Goal: Task Accomplishment & Management: Use online tool/utility

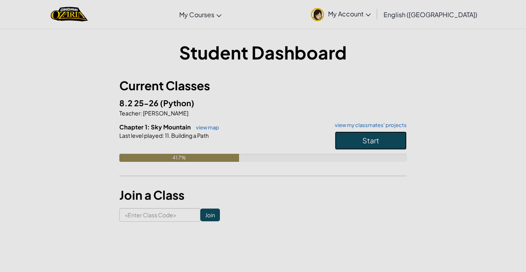
click at [388, 138] on button "Start" at bounding box center [371, 140] width 72 height 18
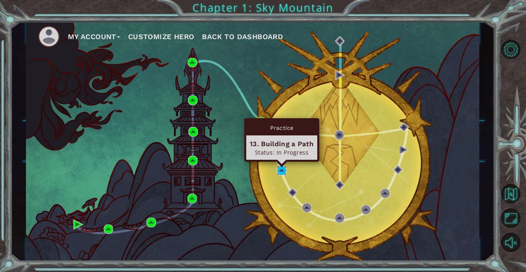
click at [280, 170] on img at bounding box center [282, 171] width 10 height 10
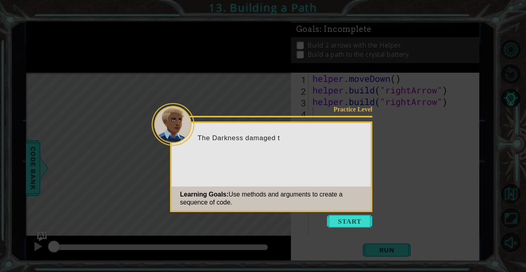
click at [337, 212] on icon at bounding box center [263, 136] width 526 height 272
click at [338, 218] on button "Start" at bounding box center [349, 221] width 45 height 13
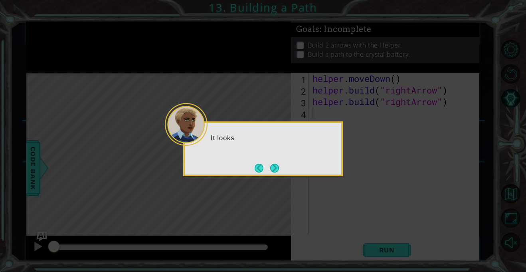
click at [338, 217] on icon at bounding box center [263, 136] width 526 height 272
click at [287, 173] on div "It looks like part of the path" at bounding box center [263, 148] width 160 height 55
click at [277, 167] on button "Next" at bounding box center [274, 168] width 9 height 9
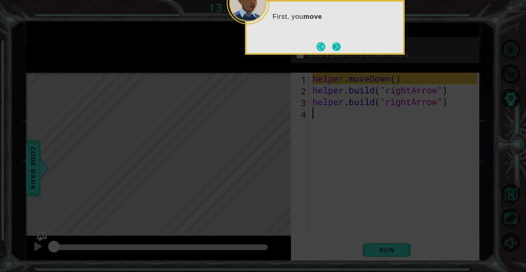
click at [333, 51] on button "Next" at bounding box center [336, 46] width 9 height 9
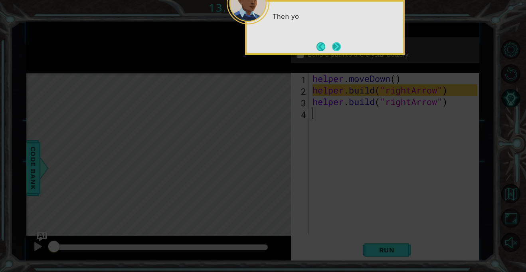
click at [333, 51] on button "Next" at bounding box center [336, 46] width 9 height 9
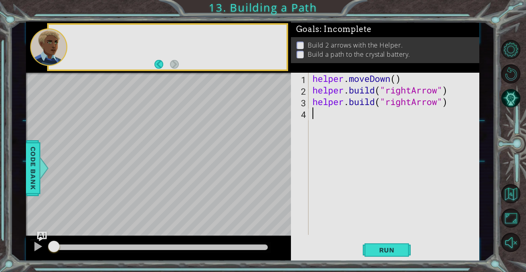
click at [333, 51] on p "Build a path to the crystal battery." at bounding box center [359, 54] width 103 height 9
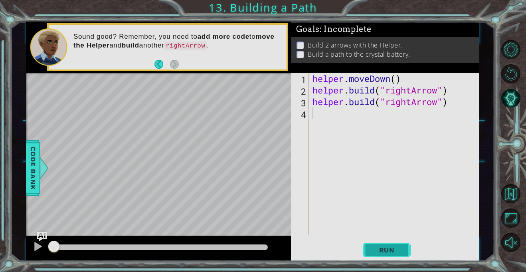
click at [385, 249] on span "Run" at bounding box center [387, 250] width 32 height 8
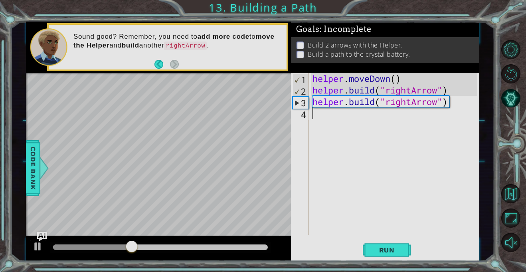
click at [228, 150] on div "Level Map" at bounding box center [210, 190] width 369 height 235
click at [332, 111] on div "helper . moveDown ( ) helper . build ( "rightArrow" ) helper . build ( "rightAr…" at bounding box center [396, 165] width 170 height 185
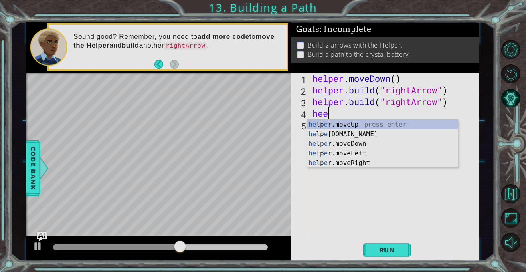
scroll to position [0, 0]
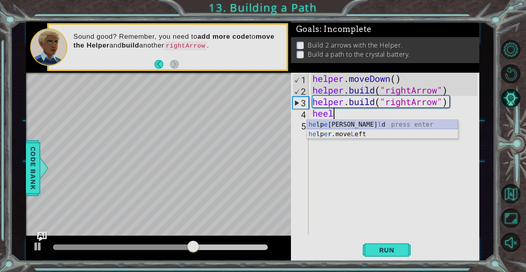
click at [363, 128] on div "he lp e r.[PERSON_NAME] press enter he lp e r.move L eft press enter" at bounding box center [382, 139] width 151 height 38
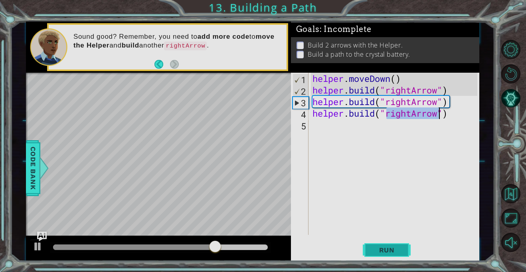
type textarea "[DOMAIN_NAME]("rightArrow")"
click at [392, 246] on span "Run" at bounding box center [387, 250] width 32 height 8
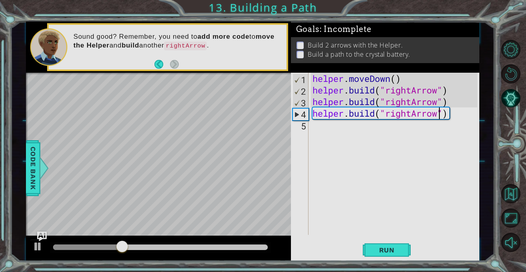
click at [454, 117] on div "helper . moveDown ( ) helper . build ( "rightArrow" ) helper . build ( "rightAr…" at bounding box center [396, 165] width 170 height 185
click at [334, 164] on div "helper . moveDown ( ) helper . build ( "rightArrow" ) helper . build ( "rightAr…" at bounding box center [396, 165] width 170 height 185
click at [377, 250] on span "Run" at bounding box center [387, 250] width 32 height 8
click at [352, 123] on div "helper . moveDown ( ) helper . build ( "rightArrow" ) helper . build ( "rightAr…" at bounding box center [396, 165] width 170 height 185
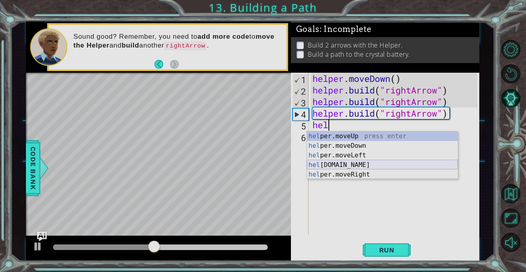
click at [379, 165] on div "hel per.moveUp press enter hel per.moveDown press enter hel per.moveLeft press …" at bounding box center [382, 164] width 151 height 67
type textarea "[DOMAIN_NAME]("rightArrow")"
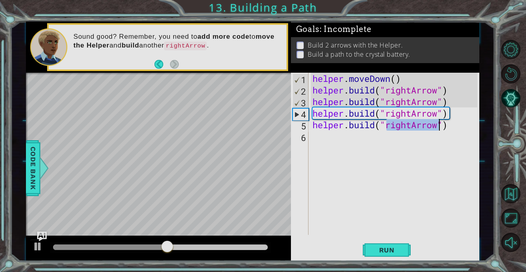
click at [402, 164] on div "helper . moveDown ( ) helper . build ( "rightArrow" ) helper . build ( "rightAr…" at bounding box center [396, 165] width 170 height 185
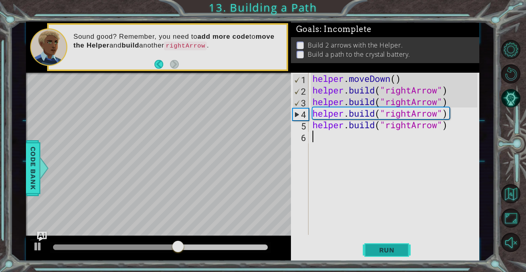
click at [389, 250] on span "Run" at bounding box center [387, 250] width 32 height 8
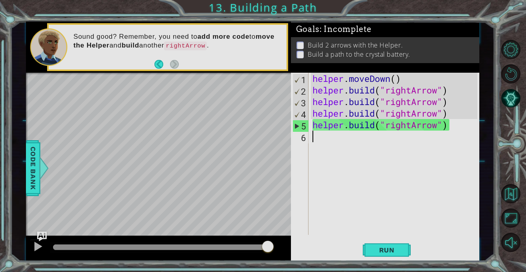
click at [367, 123] on div "helper . moveDown ( ) helper . build ( "rightArrow" ) helper . build ( "rightAr…" at bounding box center [396, 165] width 170 height 185
click at [375, 127] on div "helper . moveDown ( ) helper . build ( "rightArrow" ) helper . build ( "rightAr…" at bounding box center [396, 165] width 170 height 185
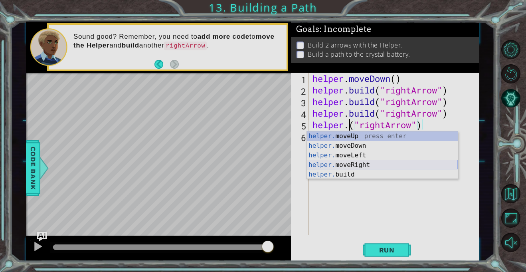
click at [380, 166] on div "helper. moveUp press enter helper. moveDown press enter helper. moveLeft press …" at bounding box center [382, 164] width 151 height 67
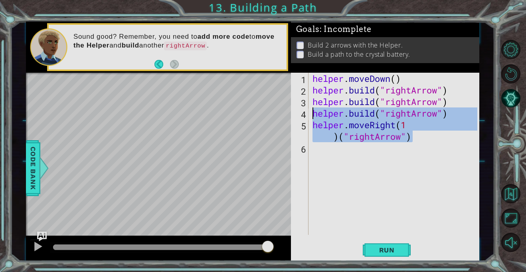
drag, startPoint x: 414, startPoint y: 139, endPoint x: 303, endPoint y: 115, distance: 114.3
click at [303, 115] on div "helper.moveRight(1)("rightArrow") 1 2 3 4 5 6 helper . moveDown ( ) helper . bu…" at bounding box center [384, 154] width 186 height 162
type textarea "[DOMAIN_NAME]("rightArrow") helper.moveRight(1)("rightArrow")"
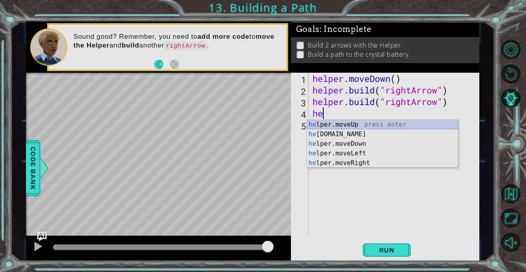
click at [339, 126] on div "he lper.moveUp press enter he [DOMAIN_NAME] press enter he lper.moveDown press …" at bounding box center [382, 153] width 151 height 67
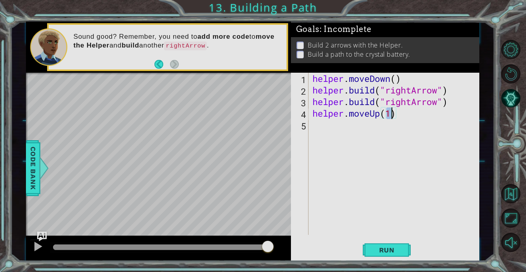
click at [379, 114] on div "helper . moveDown ( ) helper . build ( "rightArrow" ) helper . build ( "rightAr…" at bounding box center [396, 165] width 170 height 185
click at [379, 114] on div "helper . moveDown ( ) helper . build ( "rightArrow" ) helper . build ( "rightAr…" at bounding box center [394, 154] width 166 height 162
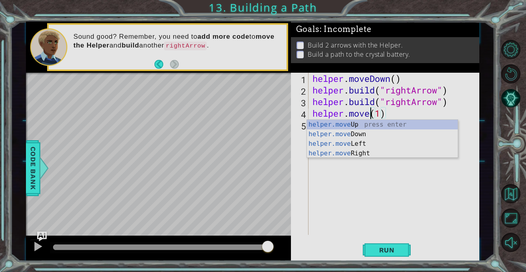
scroll to position [0, 3]
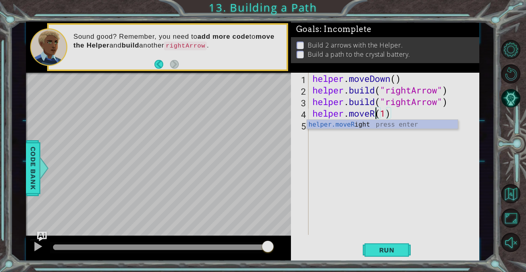
click at [375, 128] on div "helper.moveR ight press enter" at bounding box center [382, 134] width 151 height 29
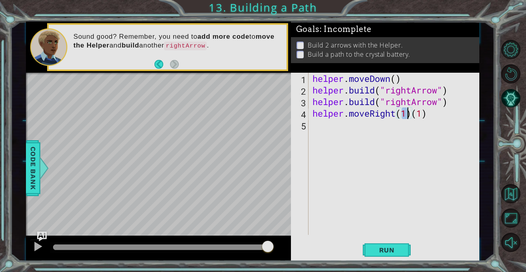
click at [427, 114] on div "helper . moveDown ( ) helper . build ( "rightArrow" ) helper . build ( "rightAr…" at bounding box center [396, 165] width 170 height 185
click at [404, 249] on button "Run" at bounding box center [387, 250] width 48 height 19
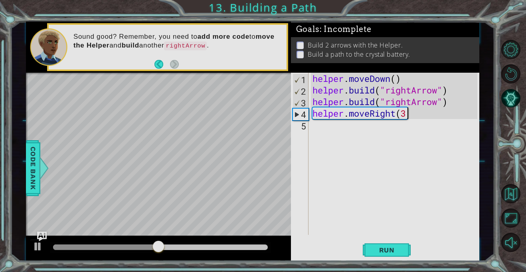
scroll to position [0, 4]
click at [390, 252] on span "Run" at bounding box center [387, 250] width 32 height 8
click at [408, 115] on div "helper . moveDown ( ) helper . build ( "rightArrow" ) helper . build ( "rightAr…" at bounding box center [396, 165] width 170 height 185
type textarea "helper.moveRight(4)"
click at [383, 246] on span "Run" at bounding box center [387, 250] width 32 height 8
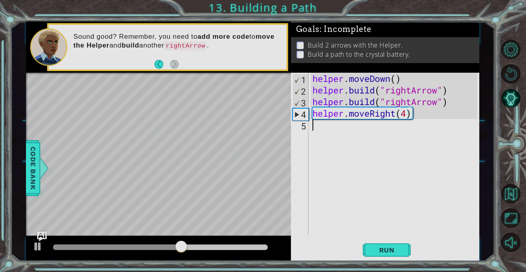
click at [357, 129] on div "helper . moveDown ( ) helper . build ( "rightArrow" ) helper . build ( "rightAr…" at bounding box center [396, 165] width 170 height 185
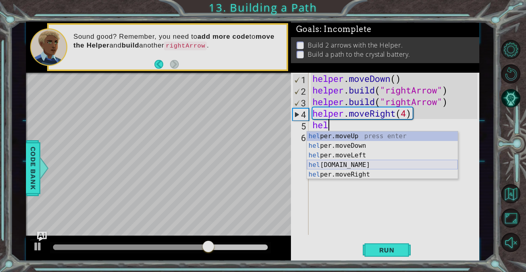
click at [392, 166] on div "hel per.moveUp press enter hel per.moveDown press enter hel per.moveLeft press …" at bounding box center [382, 164] width 151 height 67
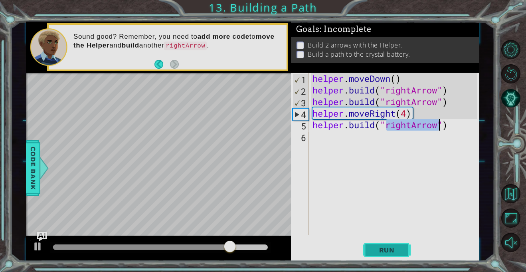
click at [375, 251] on span "Run" at bounding box center [387, 250] width 32 height 8
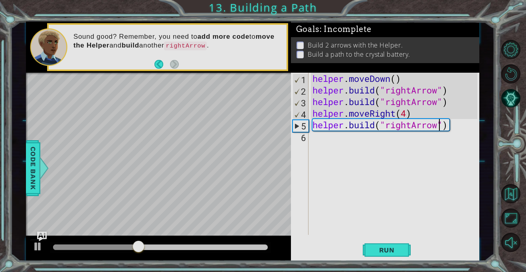
click at [413, 112] on div "helper . moveDown ( ) helper . build ( "rightArrow" ) helper . build ( "rightAr…" at bounding box center [396, 165] width 170 height 185
type textarea "helper.moveRight(4)"
click at [409, 157] on div "helper . moveDown ( ) helper . build ( "rightArrow" ) helper . build ( "rightAr…" at bounding box center [396, 165] width 170 height 185
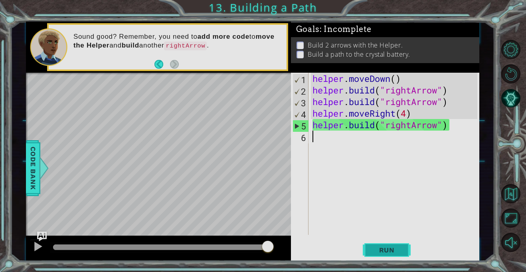
click at [377, 244] on button "Run" at bounding box center [387, 250] width 48 height 19
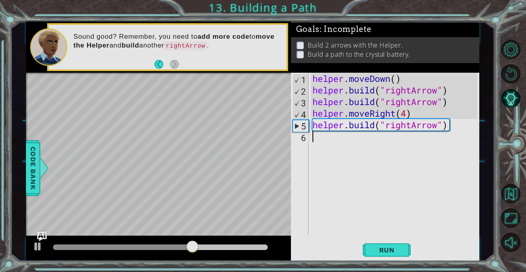
click at [406, 114] on div "helper . moveDown ( ) helper . build ( "rightArrow" ) helper . build ( "rightAr…" at bounding box center [396, 165] width 170 height 185
type textarea "helper.moveRight(3)"
click at [379, 252] on span "Run" at bounding box center [387, 250] width 32 height 8
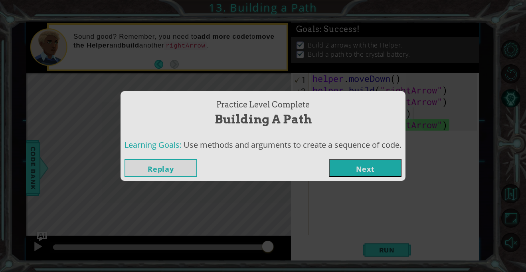
click at [337, 166] on button "Next" at bounding box center [365, 168] width 73 height 18
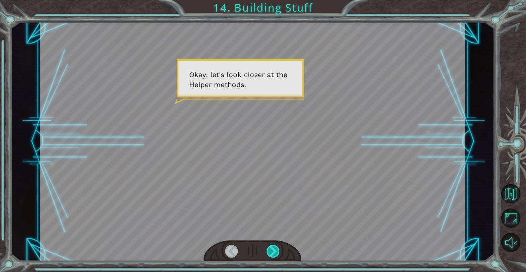
click at [269, 254] on div at bounding box center [272, 250] width 13 height 13
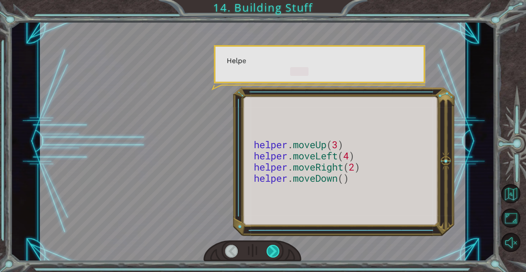
click at [269, 254] on div at bounding box center [272, 250] width 13 height 13
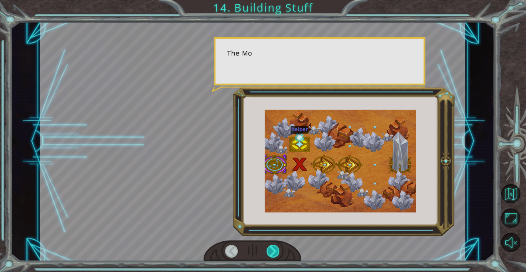
click at [269, 254] on div at bounding box center [272, 250] width 13 height 13
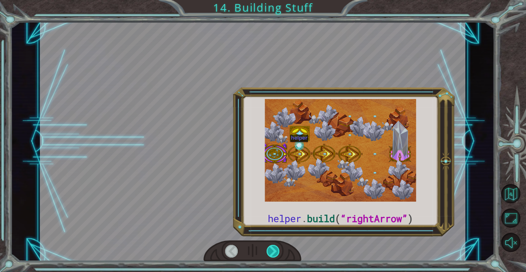
click at [269, 254] on div at bounding box center [272, 250] width 13 height 13
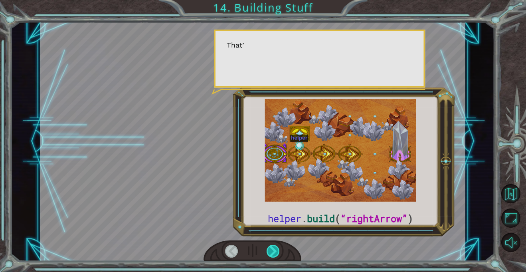
click at [269, 254] on div at bounding box center [272, 250] width 13 height 13
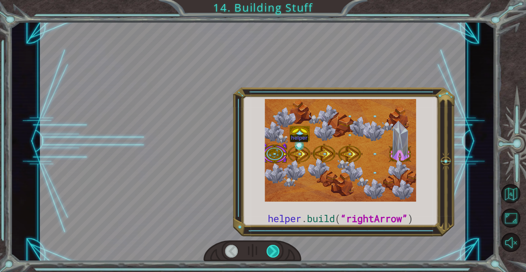
click at [269, 254] on div at bounding box center [272, 250] width 13 height 13
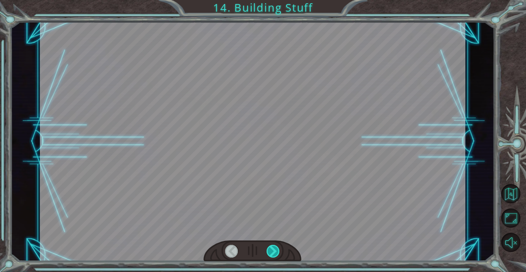
click at [269, 254] on div at bounding box center [272, 250] width 13 height 13
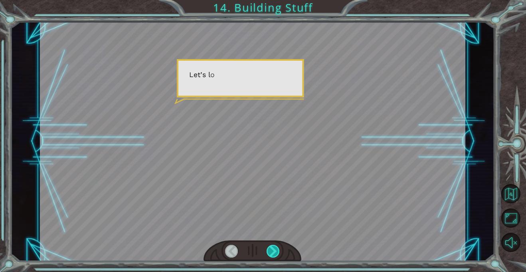
click at [269, 254] on div at bounding box center [272, 250] width 13 height 13
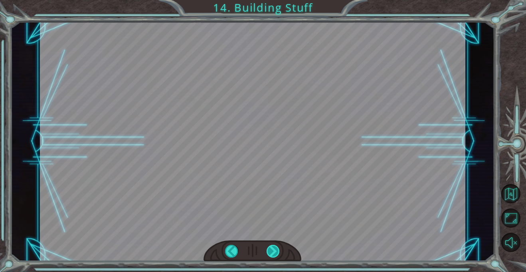
click at [269, 254] on div at bounding box center [272, 250] width 13 height 13
click at [269, 0] on div "helper . build ( “rightArrow” ) O k a y , l e t ' s l o o k c l o s e r a t t h…" at bounding box center [263, 0] width 526 height 0
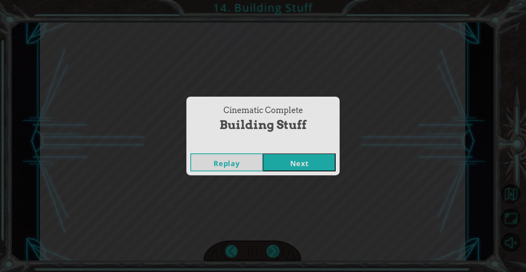
click at [269, 254] on div "Cinematic Complete Building Stuff Replay Next" at bounding box center [263, 136] width 526 height 272
click at [295, 168] on button "Next" at bounding box center [299, 162] width 73 height 18
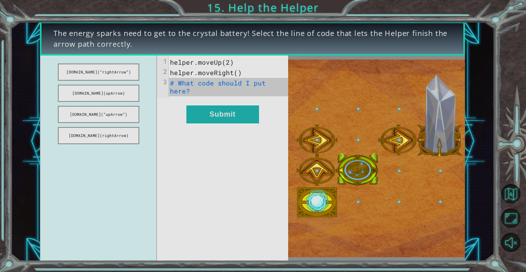
drag, startPoint x: 126, startPoint y: 97, endPoint x: 186, endPoint y: 115, distance: 62.8
click at [186, 115] on div "[DOMAIN_NAME](“rightArrow”) [DOMAIN_NAME](upArrow) [DOMAIN_NAME](“upArrow”) [DO…" at bounding box center [164, 157] width 248 height 205
click at [76, 67] on button "[DOMAIN_NAME](“rightArrow”)" at bounding box center [98, 71] width 81 height 17
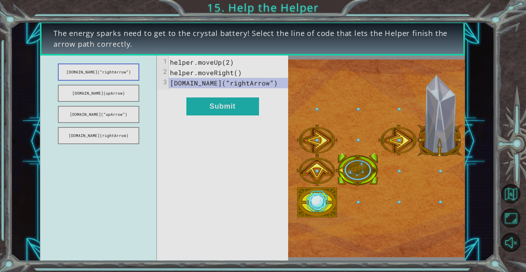
click at [82, 71] on button "[DOMAIN_NAME](“rightArrow”)" at bounding box center [98, 71] width 81 height 17
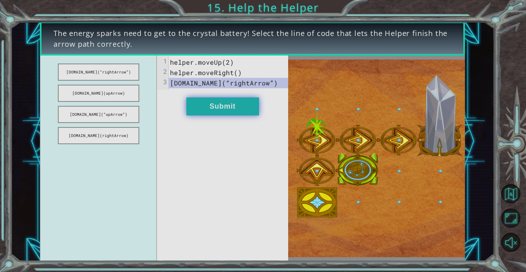
click at [219, 114] on button "Submit" at bounding box center [222, 106] width 73 height 18
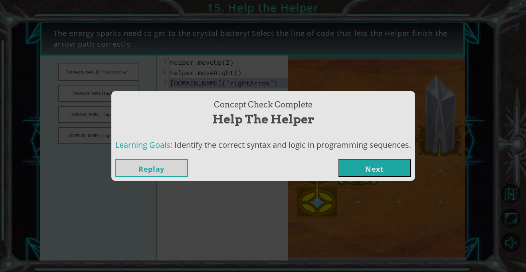
click at [396, 171] on button "Next" at bounding box center [374, 168] width 73 height 18
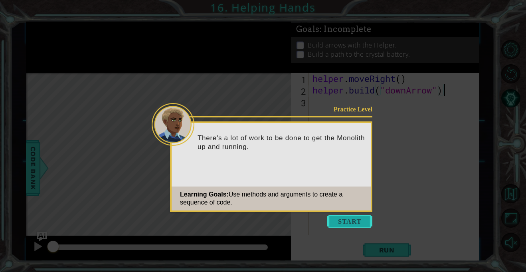
click at [349, 216] on button "Start" at bounding box center [349, 221] width 45 height 13
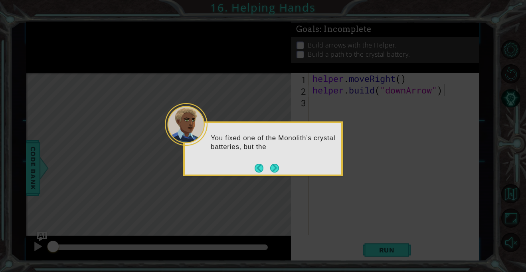
click at [283, 152] on div "You fixed one of the Monolith’s crystal batteries, but the" at bounding box center [263, 146] width 156 height 40
click at [272, 170] on button "Next" at bounding box center [274, 168] width 9 height 9
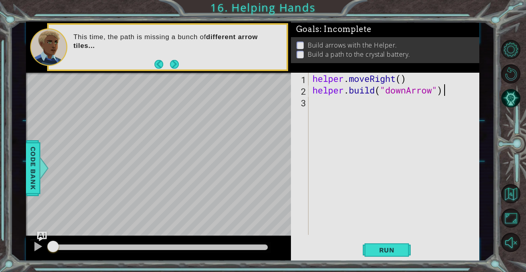
click at [329, 102] on div "helper . moveRight ( ) helper . build ( "downArrow" )" at bounding box center [396, 165] width 170 height 185
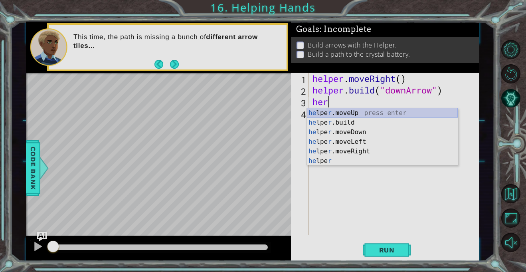
click at [382, 113] on div "he lpe r .moveUp press enter he lpe r .build press enter he lpe r .moveDown pre…" at bounding box center [382, 146] width 151 height 77
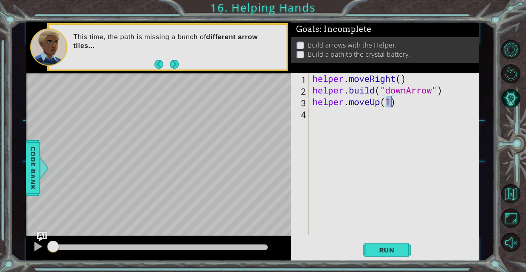
click at [375, 102] on div "helper . moveRight ( ) helper . build ( "downArrow" ) helper . moveUp ( 1 )" at bounding box center [396, 165] width 170 height 185
click at [379, 102] on div "helper . moveRight ( ) helper . build ( "downArrow" ) helper . moveUp ( 1 )" at bounding box center [396, 165] width 170 height 185
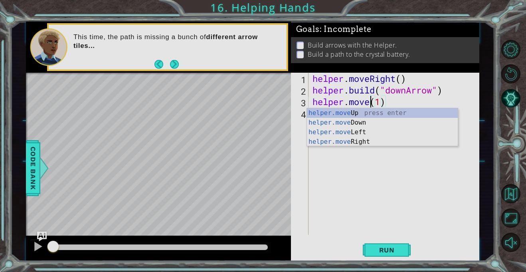
scroll to position [0, 3]
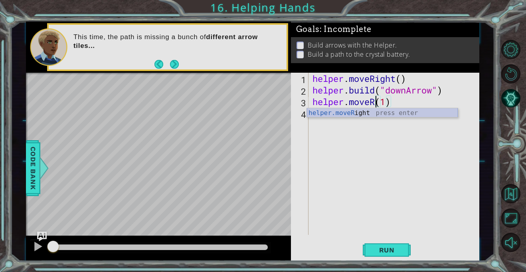
click at [379, 111] on div "helper.moveR ight press enter" at bounding box center [382, 122] width 151 height 29
type textarea "helper.moveRight(1)(1)"
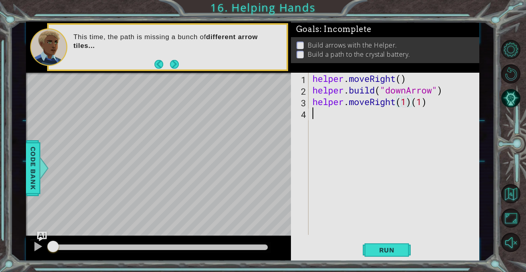
click at [376, 115] on div "helper . moveRight ( ) helper . build ( "downArrow" ) helper . moveRight ( 1 ) …" at bounding box center [396, 165] width 170 height 185
click at [412, 103] on div "helper . moveRight ( ) helper . build ( "downArrow" ) helper . moveRight ( 1 ) …" at bounding box center [396, 165] width 170 height 185
type textarea "helper.moveRight(1)"
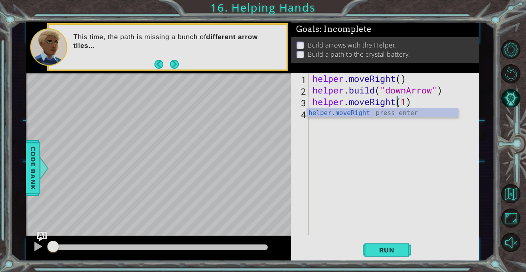
click at [395, 118] on div "helper . moveRight ( ) helper . build ( "downArrow" ) helper . moveRight ( 1 )" at bounding box center [396, 165] width 170 height 185
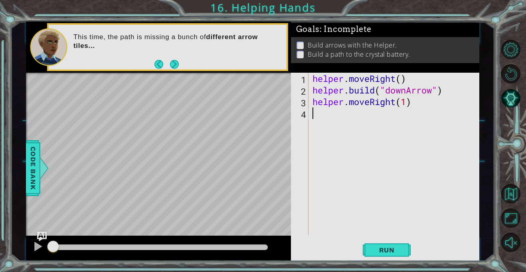
click at [395, 116] on div "helper . moveRight ( ) helper . build ( "downArrow" ) helper . moveRight ( 1 )" at bounding box center [396, 165] width 170 height 185
click at [315, 115] on div "helper . moveRight ( ) helper . build ( "downArrow" ) helper . moveRight ( 1 )" at bounding box center [396, 165] width 170 height 185
paste textarea "helper.moveUp(3)"
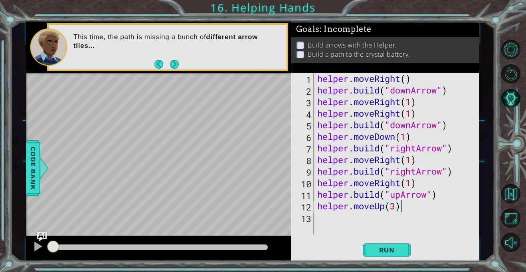
click at [419, 103] on div "helper . moveRight ( ) helper . build ( "downArrow" ) helper . moveRight ( 1 ) …" at bounding box center [398, 165] width 166 height 185
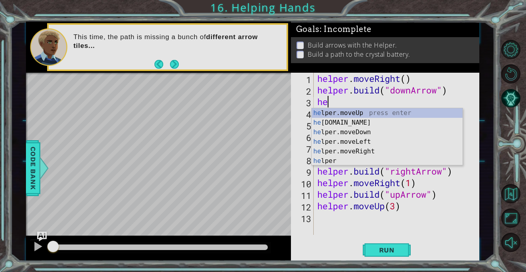
type textarea "h"
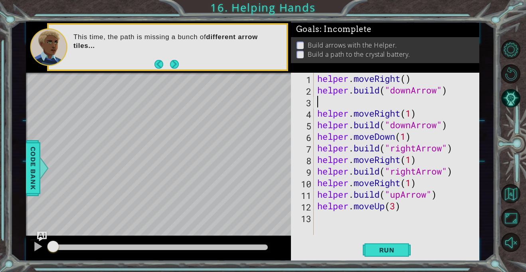
type textarea "[DOMAIN_NAME]("downArrow")"
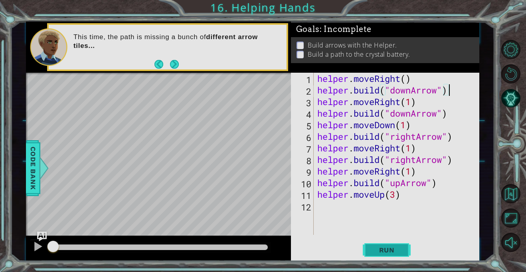
click at [365, 250] on button "Run" at bounding box center [387, 250] width 48 height 19
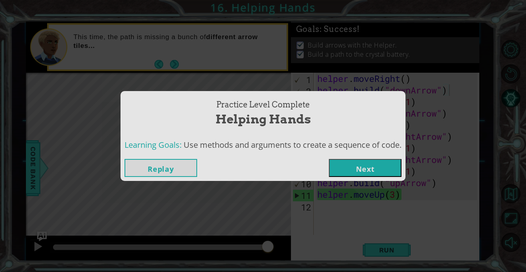
click at [377, 164] on button "Next" at bounding box center [365, 168] width 73 height 18
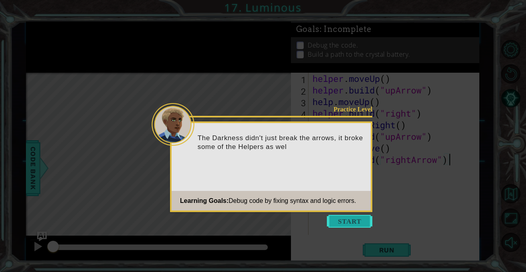
click at [348, 222] on button "Start" at bounding box center [349, 221] width 45 height 13
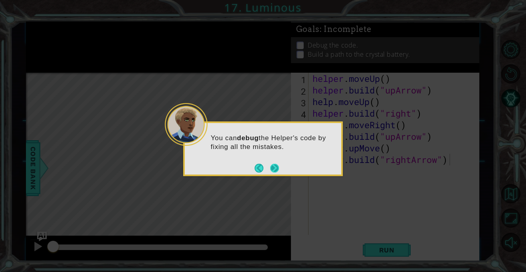
click at [277, 166] on button "Next" at bounding box center [274, 168] width 9 height 9
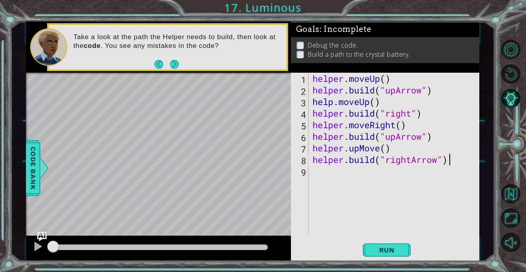
click at [388, 81] on div "helper . moveUp ( ) helper . build ( "upArrow" ) help . moveUp ( ) helper . bui…" at bounding box center [396, 165] width 170 height 185
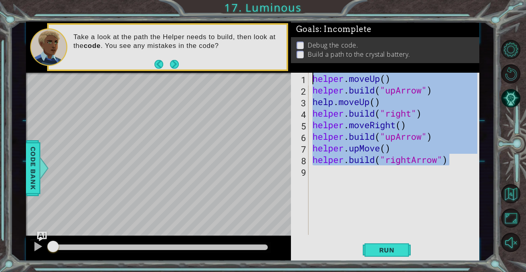
drag, startPoint x: 450, startPoint y: 162, endPoint x: 283, endPoint y: 81, distance: 185.2
click at [283, 81] on div "1 ההההההההההההההההההההההההההההההההההההההההההההההההההההההההההההההההההההההההההההה…" at bounding box center [252, 141] width 453 height 239
type textarea "="
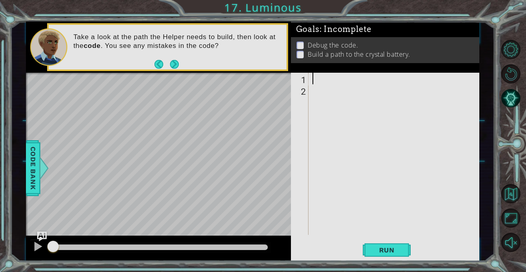
paste textarea "Code Area"
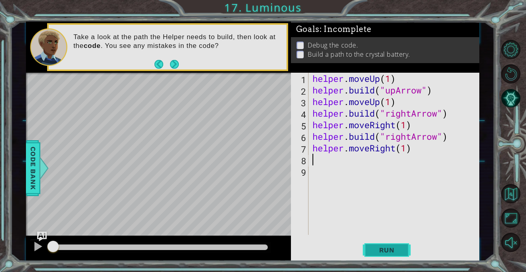
click at [396, 241] on button "Run" at bounding box center [387, 250] width 48 height 19
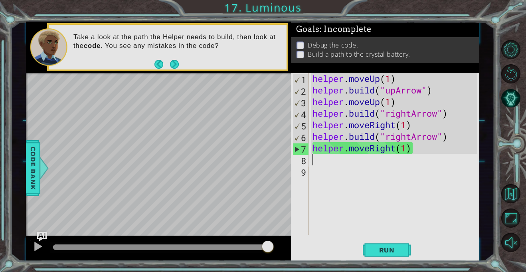
click at [403, 148] on div "helper . moveUp ( 1 ) helper . build ( "upArrow" ) helper . moveUp ( 1 ) helper…" at bounding box center [396, 165] width 170 height 185
click at [406, 148] on div "helper . moveUp ( 1 ) helper . build ( "upArrow" ) helper . moveUp ( 1 ) helper…" at bounding box center [396, 165] width 170 height 185
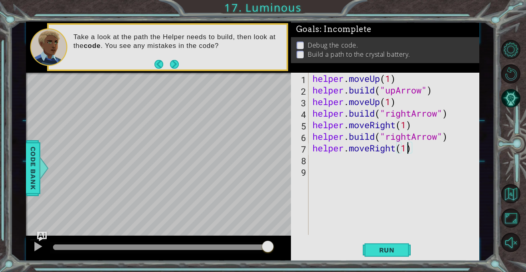
scroll to position [0, 4]
type textarea "helper.moveRight(2)"
click at [394, 252] on span "Run" at bounding box center [387, 250] width 32 height 8
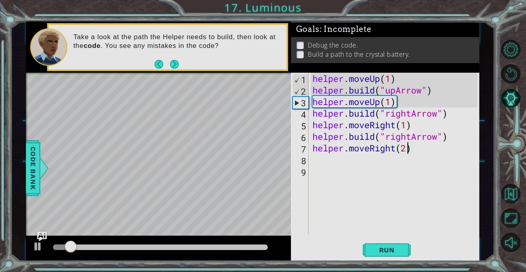
click at [381, 195] on div "helper . moveUp ( 1 ) helper . build ( "upArrow" ) helper . moveUp ( 1 ) helper…" at bounding box center [396, 165] width 170 height 185
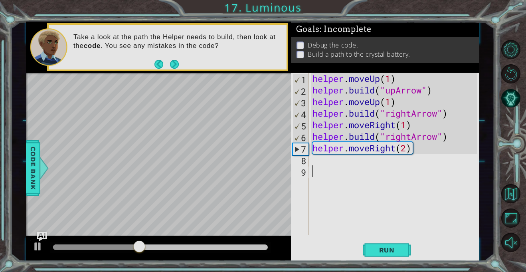
click at [406, 148] on div "helper . moveUp ( 1 ) helper . build ( "upArrow" ) helper . moveUp ( 1 ) helper…" at bounding box center [396, 165] width 170 height 185
type textarea "helper.moveRight(1)"
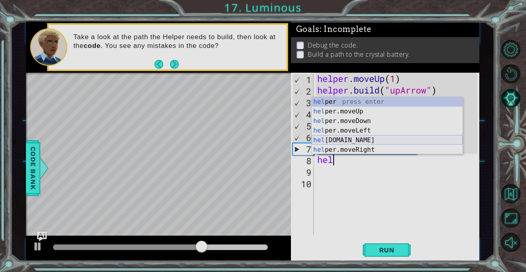
click at [369, 142] on div "hel per press enter hel per.moveUp press enter [GEOGRAPHIC_DATA] per.moveDown p…" at bounding box center [387, 135] width 151 height 77
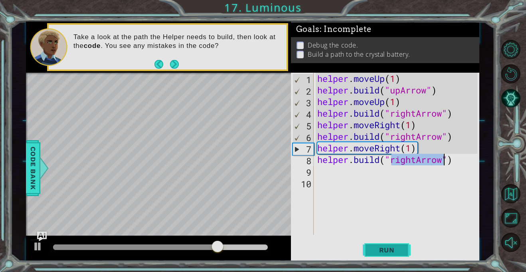
type textarea "[DOMAIN_NAME]("rightArrow")"
click at [384, 246] on span "Run" at bounding box center [387, 250] width 32 height 8
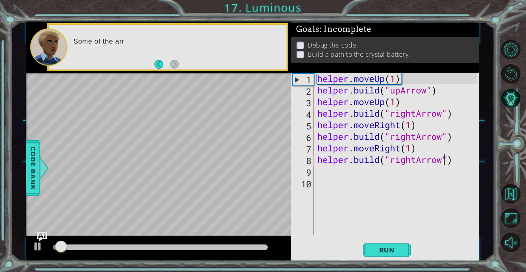
click at [368, 172] on div "helper . moveUp ( 1 ) helper . build ( "upArrow" ) helper . moveUp ( 1 ) helper…" at bounding box center [398, 165] width 166 height 185
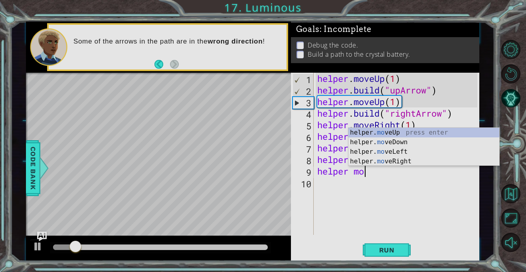
scroll to position [0, 2]
type textarea "helper move"
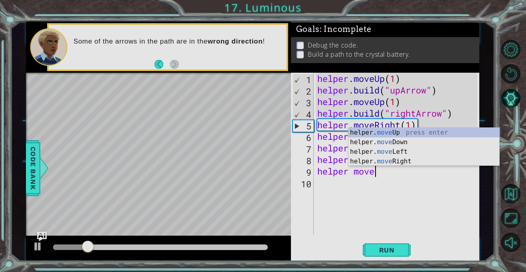
click at [406, 181] on div "helper . moveUp ( 1 ) helper . build ( "upArrow" ) helper . moveUp ( 1 ) helper…" at bounding box center [398, 165] width 166 height 185
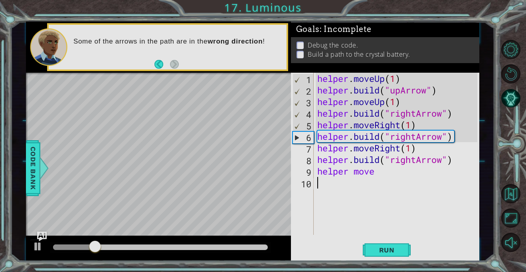
click at [398, 176] on div "helper . moveUp ( 1 ) helper . build ( "upArrow" ) helper . moveUp ( 1 ) helper…" at bounding box center [398, 165] width 166 height 185
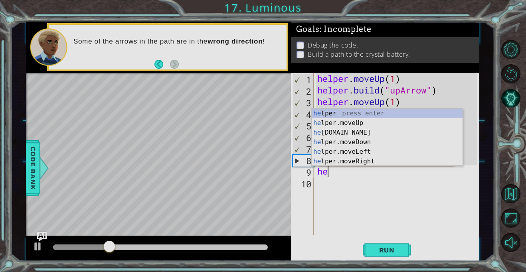
type textarea "h"
click at [400, 121] on div "hel per press enter hel per.moveUp press enter [GEOGRAPHIC_DATA] per.moveDown p…" at bounding box center [387, 146] width 151 height 77
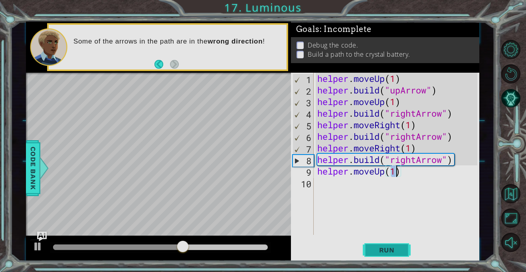
click at [391, 253] on span "Run" at bounding box center [387, 250] width 32 height 8
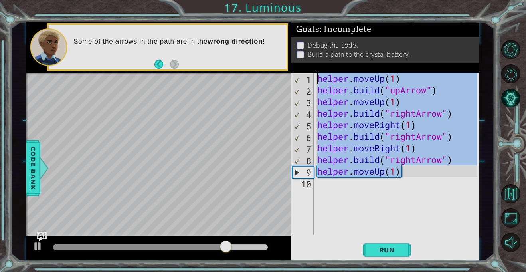
drag, startPoint x: 406, startPoint y: 172, endPoint x: 299, endPoint y: 69, distance: 148.4
click at [299, 69] on div "Goals : Incomplete Debug the code. Build a path to the crystal battery. helper.…" at bounding box center [385, 141] width 188 height 239
type textarea "helper.moveUp(1) [DOMAIN_NAME]("upArrow")"
type textarea "\"
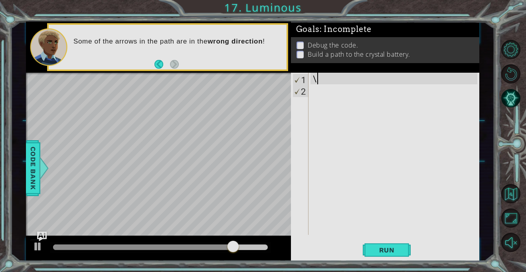
paste textarea "Code Area"
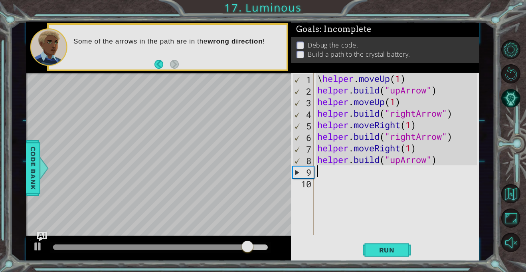
click at [323, 75] on div "\ helper . moveUp ( 1 ) helper . build ( "upArrow" ) helper . moveUp ( 1 ) help…" at bounding box center [398, 165] width 166 height 185
type textarea "helper.moveUp(1)"
click at [379, 243] on button "Run" at bounding box center [387, 250] width 48 height 19
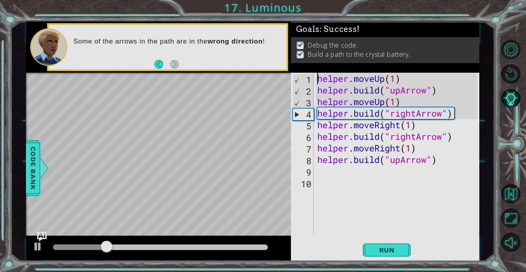
click at [205, 248] on div at bounding box center [160, 247] width 215 height 6
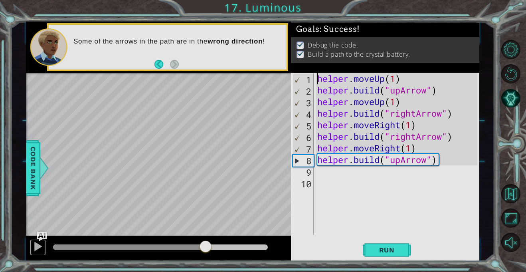
click at [34, 241] on div at bounding box center [38, 246] width 10 height 10
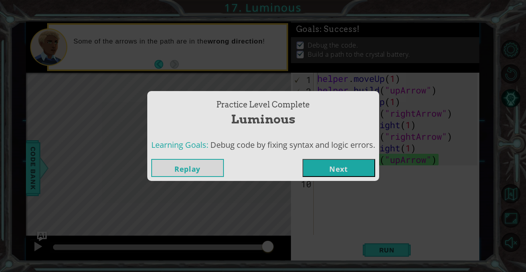
click at [342, 174] on button "Next" at bounding box center [338, 168] width 73 height 18
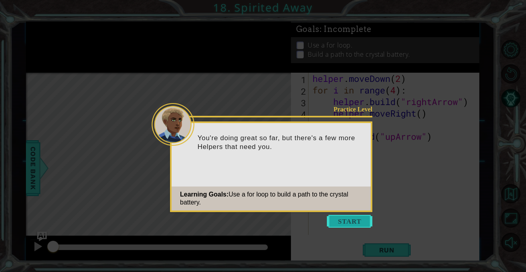
click at [347, 225] on button "Start" at bounding box center [349, 221] width 45 height 13
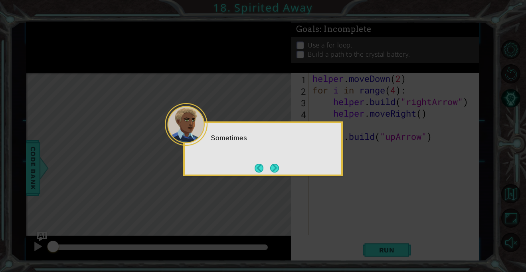
click at [347, 225] on icon at bounding box center [263, 136] width 526 height 272
click at [284, 178] on icon at bounding box center [263, 136] width 526 height 272
click at [274, 171] on button "Next" at bounding box center [274, 168] width 9 height 9
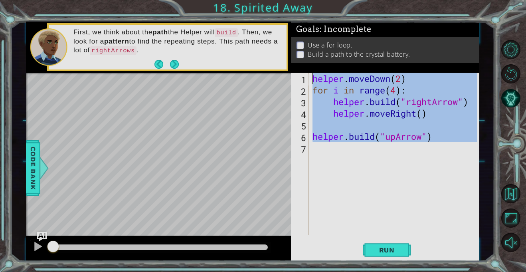
drag, startPoint x: 360, startPoint y: 147, endPoint x: 298, endPoint y: 81, distance: 89.7
click at [298, 81] on div "1 2 3 4 5 6 7 helper . moveDown ( 2 ) for i in range ( 4 ) : helper . build ( "…" at bounding box center [384, 154] width 186 height 162
type textarea "helper.moveDown(2) for i in range(4):"
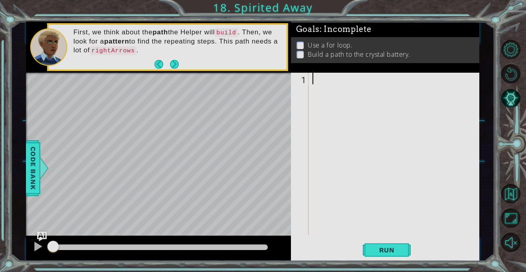
paste textarea "helper.moveUp(1)"
type textarea "helper.moveUp(1)"
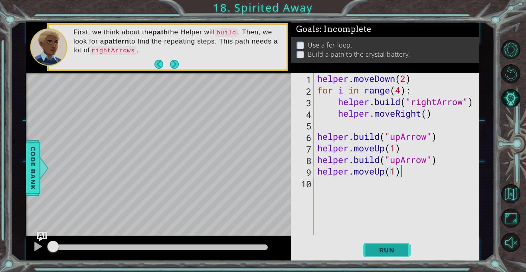
click at [392, 253] on span "Run" at bounding box center [387, 250] width 32 height 8
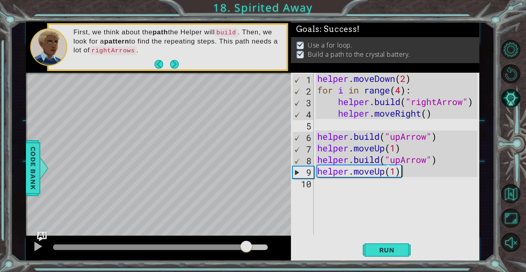
click at [246, 246] on div at bounding box center [160, 247] width 215 height 6
click at [35, 245] on div at bounding box center [38, 246] width 10 height 10
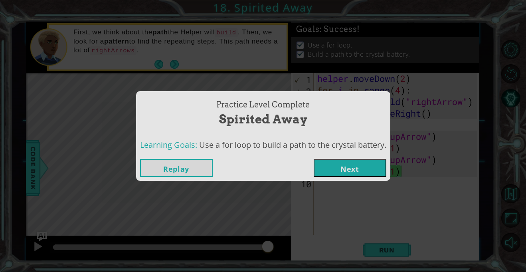
click at [331, 165] on button "Next" at bounding box center [349, 168] width 73 height 18
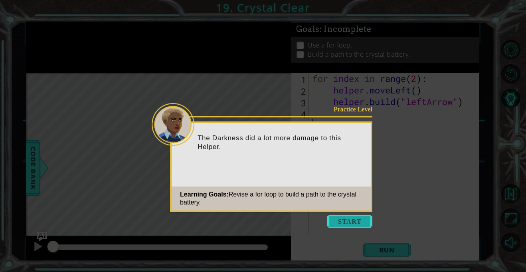
click at [347, 221] on button "Start" at bounding box center [349, 221] width 45 height 13
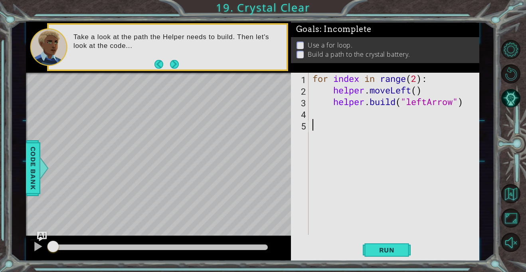
paste textarea "[DOMAIN_NAME]("leftArrow""
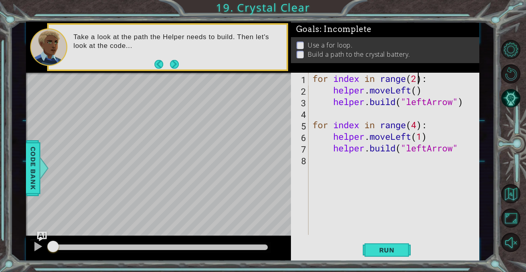
click at [416, 77] on div "for index in range ( 2 ) : helper . moveLeft ( ) helper . build ( "leftArrow" )…" at bounding box center [396, 165] width 170 height 185
click at [418, 91] on div "for index in range ( 4 ) : helper . moveLeft ( ) helper . build ( "leftArrow" )…" at bounding box center [396, 165] width 170 height 185
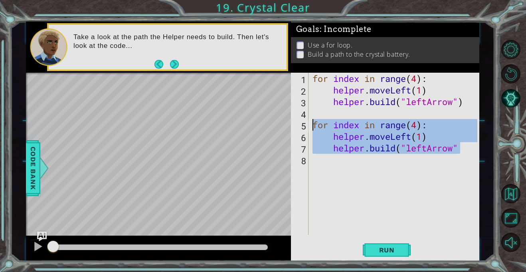
drag, startPoint x: 462, startPoint y: 149, endPoint x: 308, endPoint y: 126, distance: 155.7
click at [308, 126] on div "helper.moveLeft(1) 1 2 3 4 5 6 7 8 for index in range ( 4 ) : helper . moveLeft…" at bounding box center [384, 154] width 186 height 162
type textarea "for index in range(4): helper.moveLeft(1)"
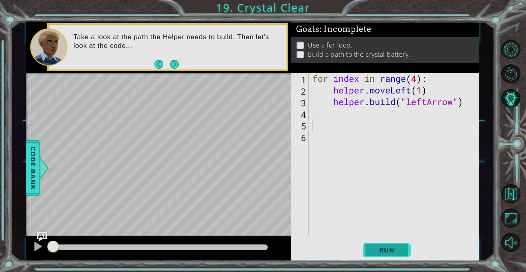
click at [374, 245] on button "Run" at bounding box center [387, 250] width 48 height 19
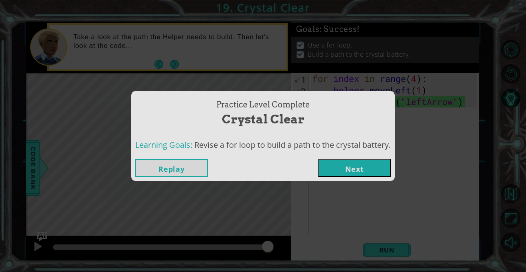
click at [375, 172] on button "Next" at bounding box center [354, 168] width 73 height 18
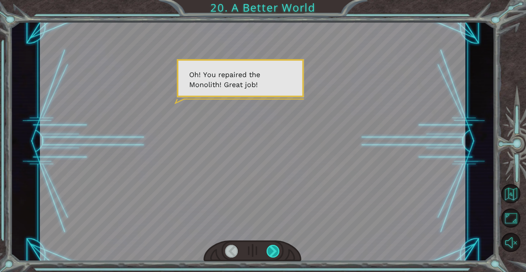
click at [271, 247] on div at bounding box center [272, 250] width 13 height 13
click at [271, 246] on div at bounding box center [272, 250] width 13 height 13
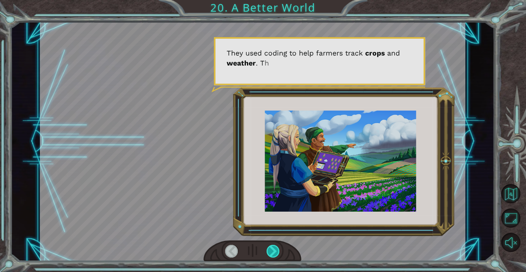
click at [273, 246] on div at bounding box center [272, 250] width 13 height 13
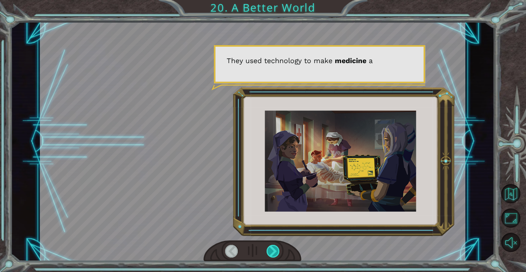
click at [274, 246] on div at bounding box center [272, 250] width 13 height 13
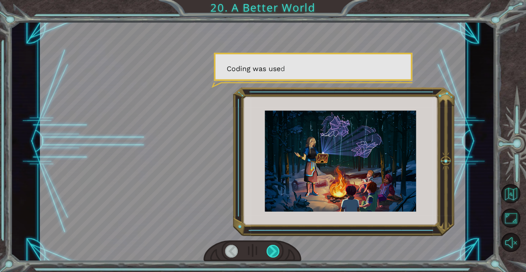
click at [274, 246] on div at bounding box center [272, 250] width 13 height 13
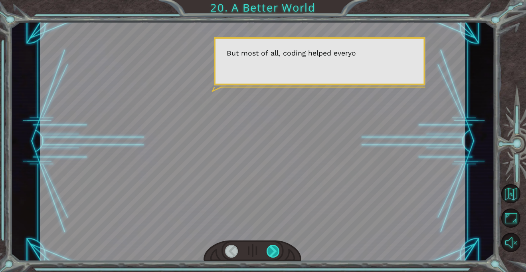
click at [274, 246] on div at bounding box center [272, 250] width 13 height 13
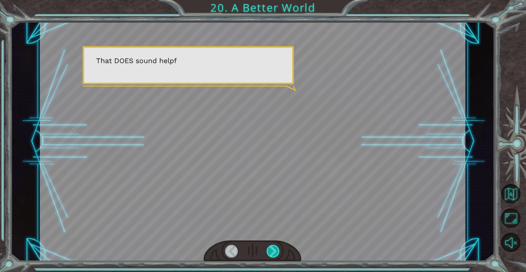
click at [274, 246] on div at bounding box center [272, 250] width 13 height 13
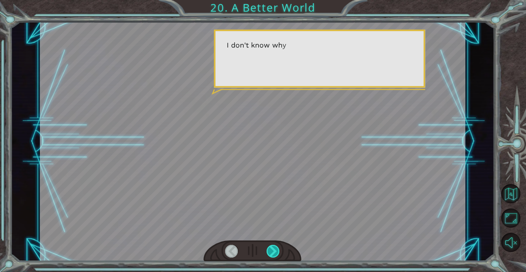
click at [274, 246] on div at bounding box center [272, 250] width 13 height 13
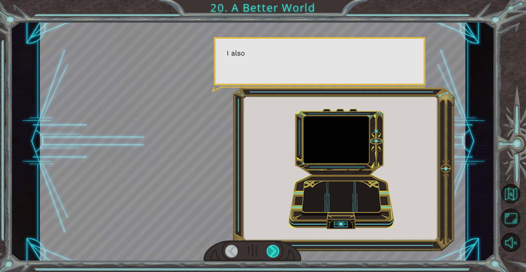
click at [274, 246] on div at bounding box center [272, 250] width 13 height 13
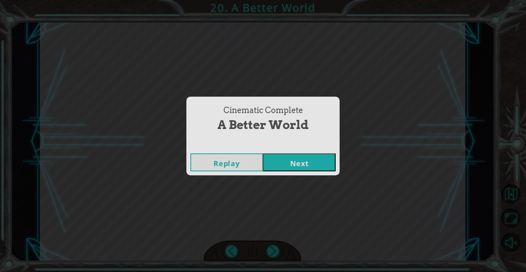
click at [295, 168] on button "Next" at bounding box center [299, 162] width 73 height 18
